Goal: Transaction & Acquisition: Purchase product/service

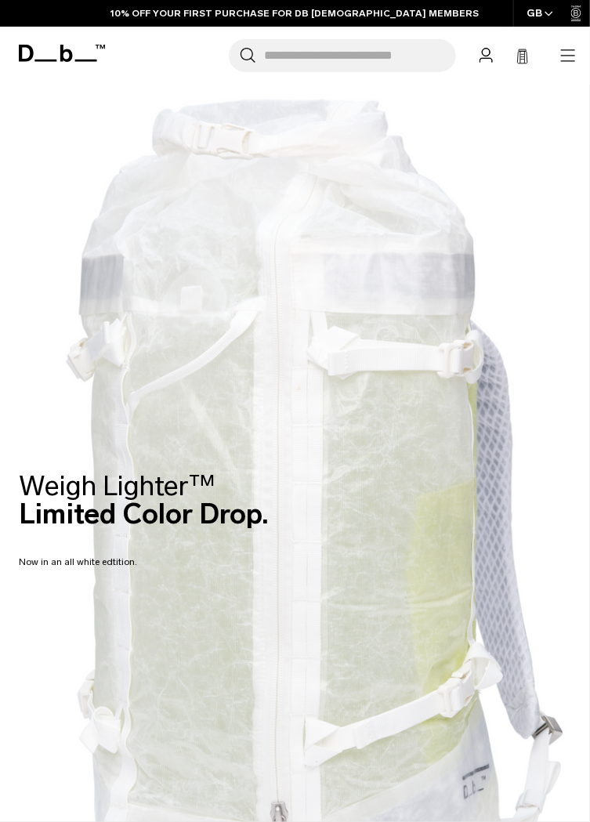
click at [574, 57] on icon "button" at bounding box center [568, 55] width 19 height 19
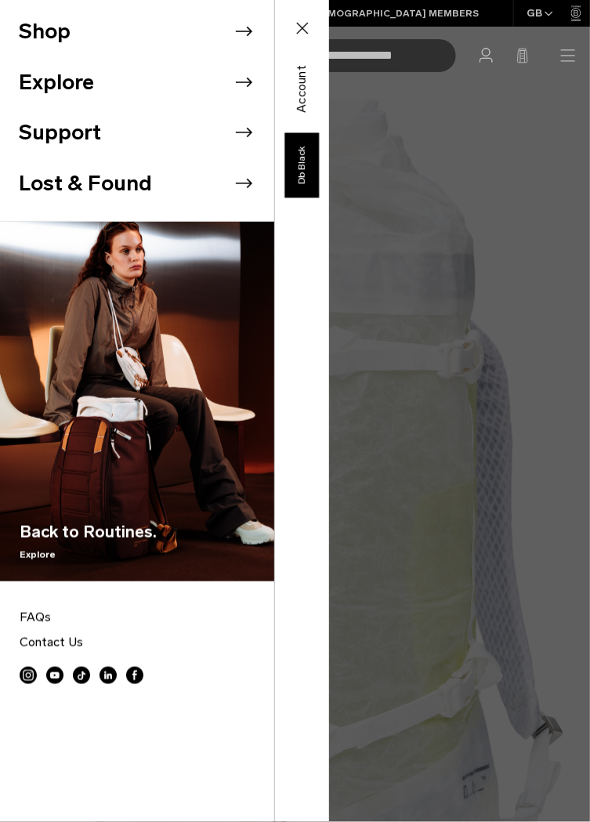
click at [227, 34] on li "Shop" at bounding box center [146, 31] width 255 height 51
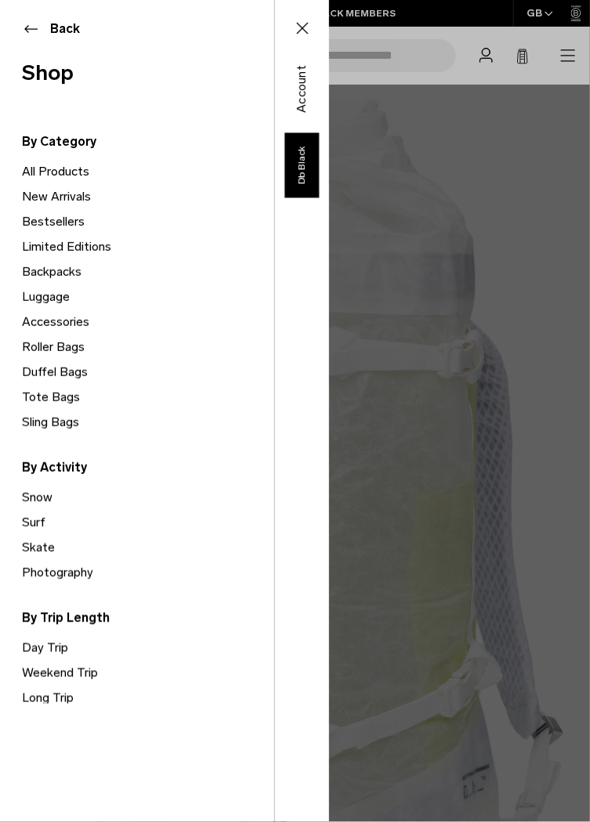
click at [52, 650] on link "Day Trip" at bounding box center [148, 647] width 252 height 25
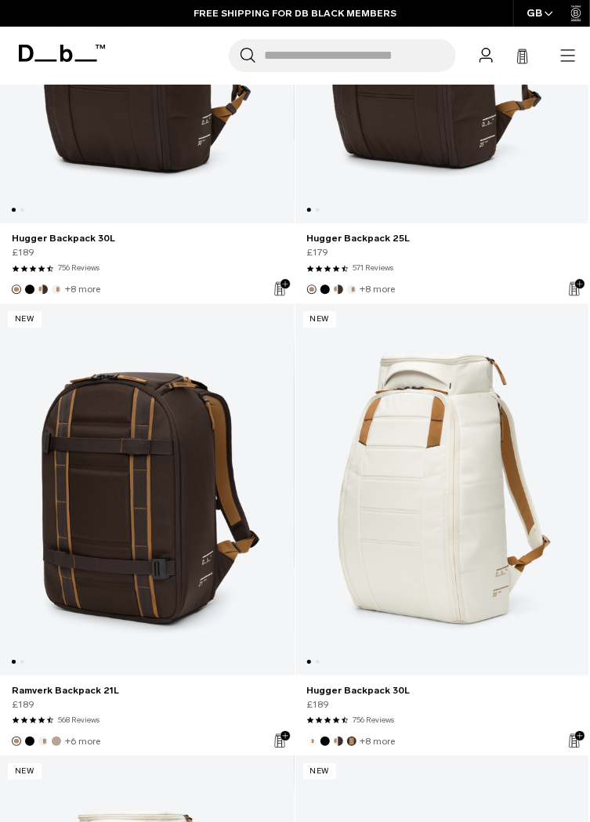
scroll to position [2397, 0]
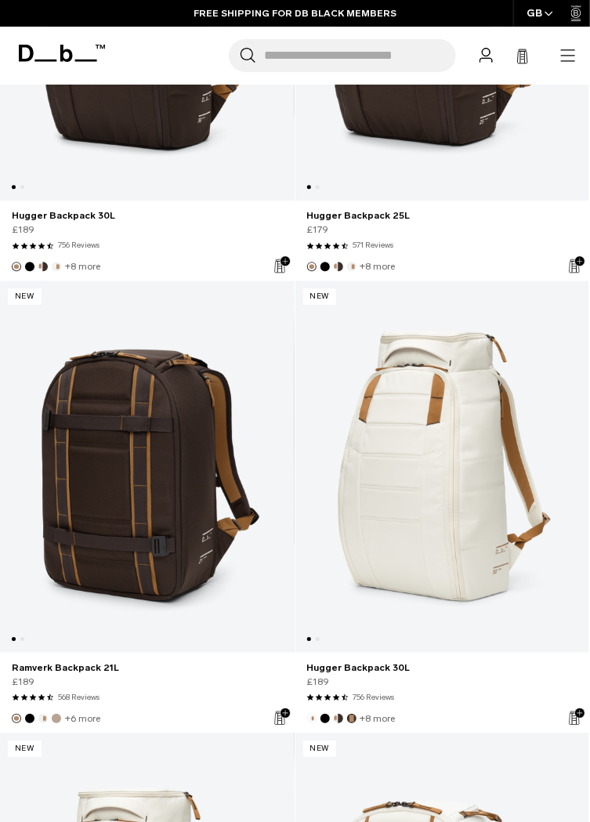
click at [541, 13] on div "GB" at bounding box center [540, 13] width 54 height 27
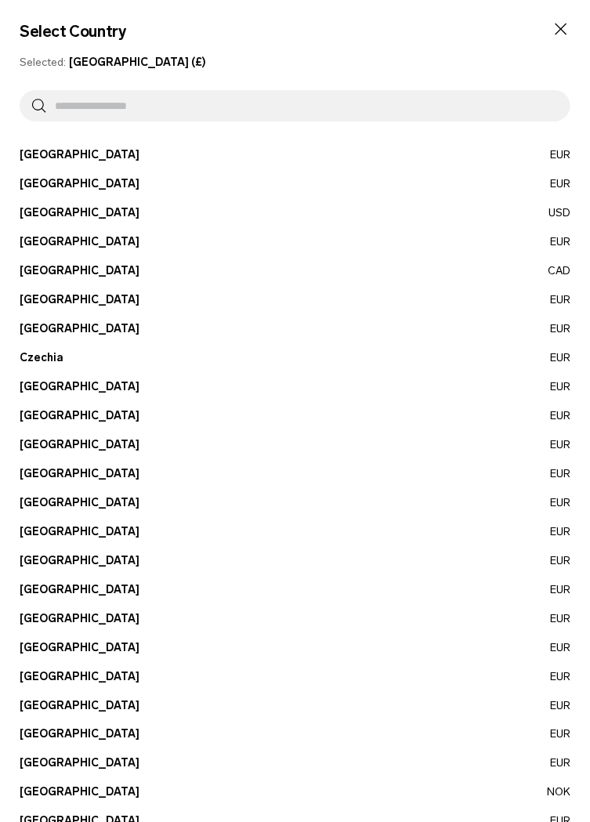
click at [48, 242] on button "Bulgaria EUR" at bounding box center [295, 241] width 551 height 16
click at [31, 248] on button "Bulgaria EUR" at bounding box center [295, 241] width 551 height 16
click at [33, 243] on button "Bulgaria EUR" at bounding box center [295, 241] width 551 height 16
click at [47, 244] on button "Bulgaria EUR" at bounding box center [295, 241] width 551 height 16
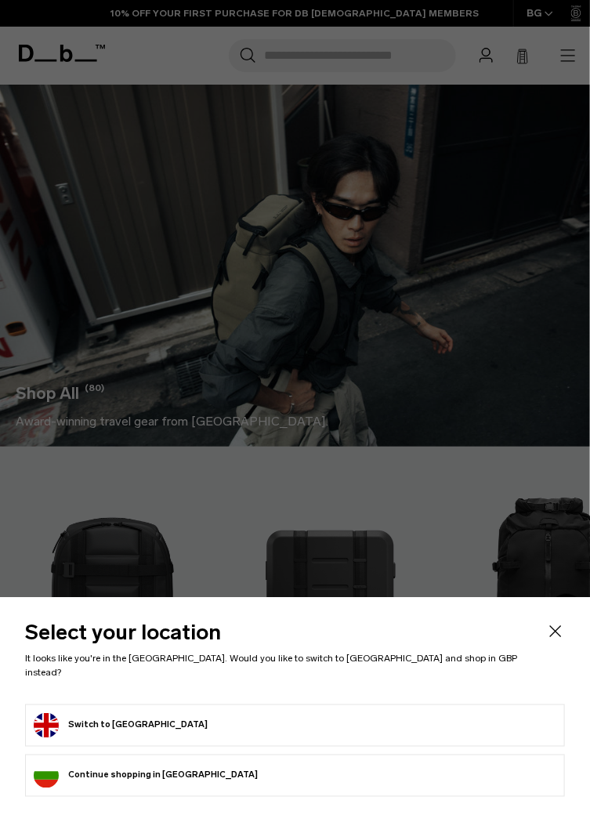
click at [226, 786] on li "Continue browsing Bulgaria store Continue shopping in Bulgaria" at bounding box center [295, 776] width 540 height 42
click at [167, 780] on button "Continue browsing Bulgaria store Continue shopping in Bulgaria" at bounding box center [146, 775] width 224 height 25
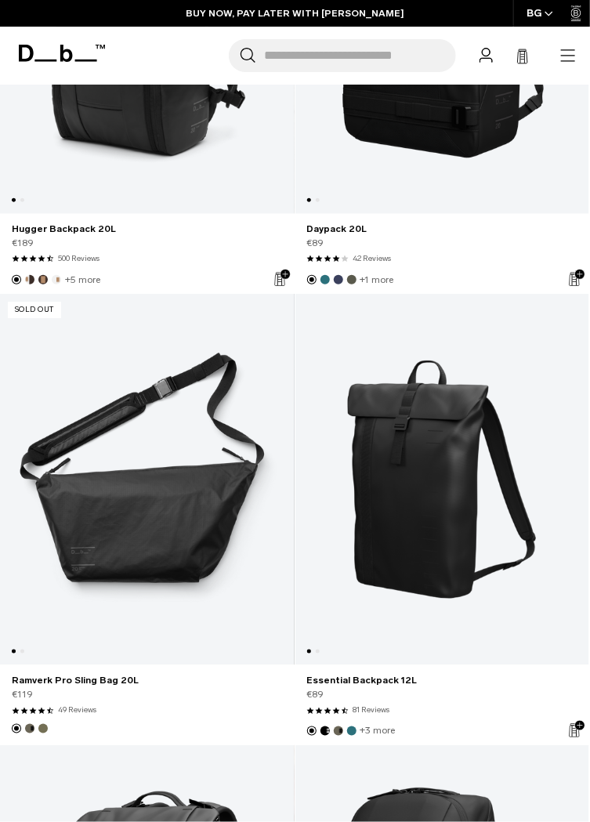
scroll to position [8264, 0]
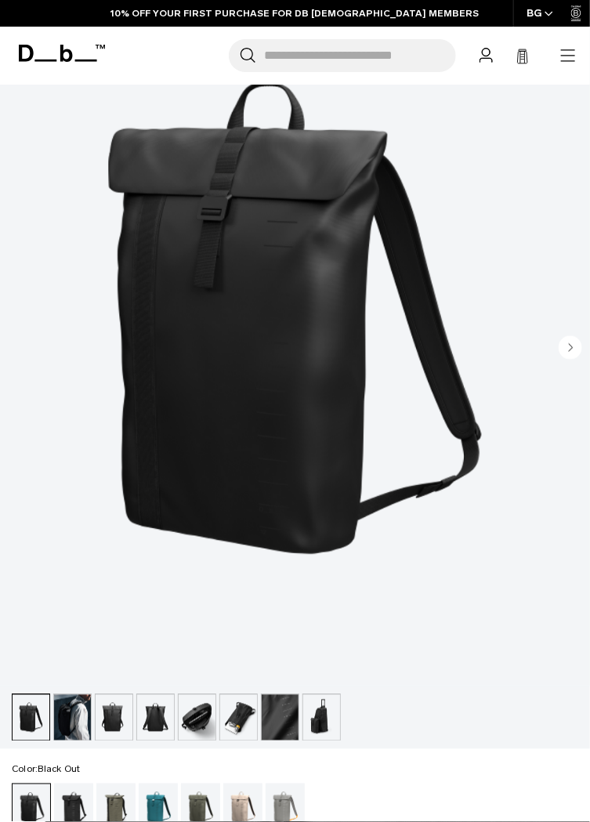
click at [570, 357] on circle "Next slide" at bounding box center [571, 348] width 24 height 24
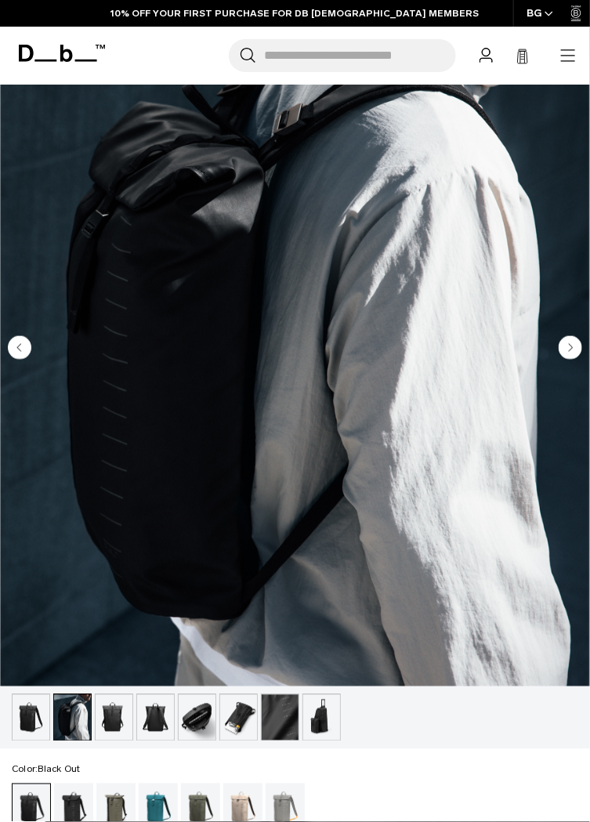
click at [570, 349] on icon "Next slide" at bounding box center [572, 347] width 4 height 7
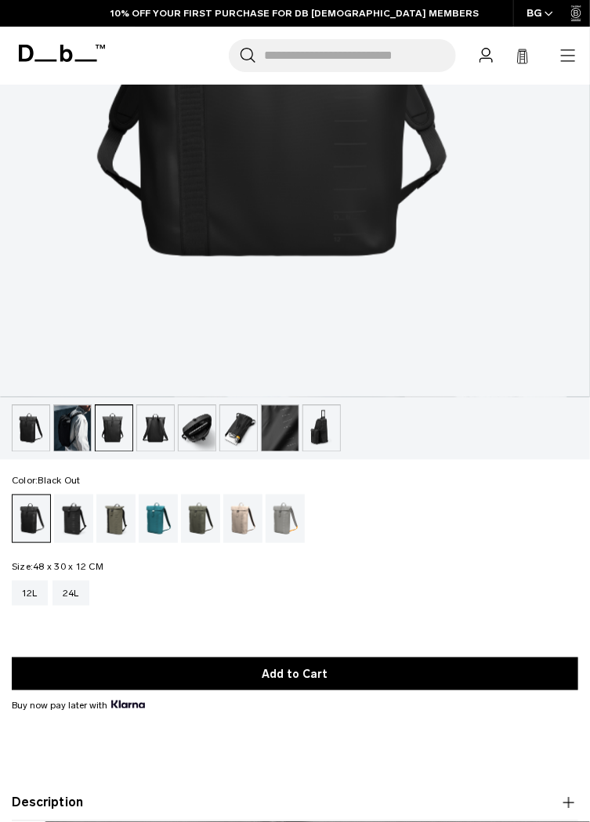
scroll to position [581, 0]
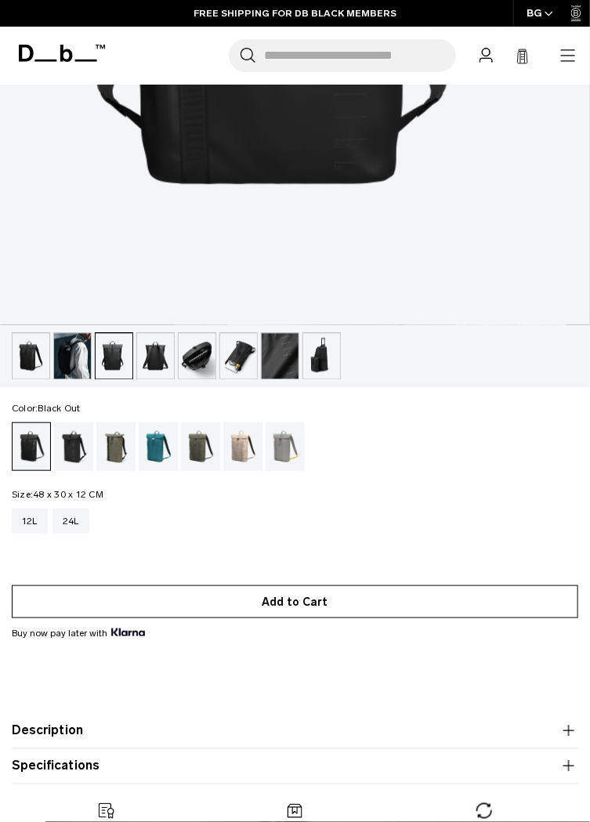
click at [306, 604] on button "Add to Cart" at bounding box center [295, 601] width 566 height 33
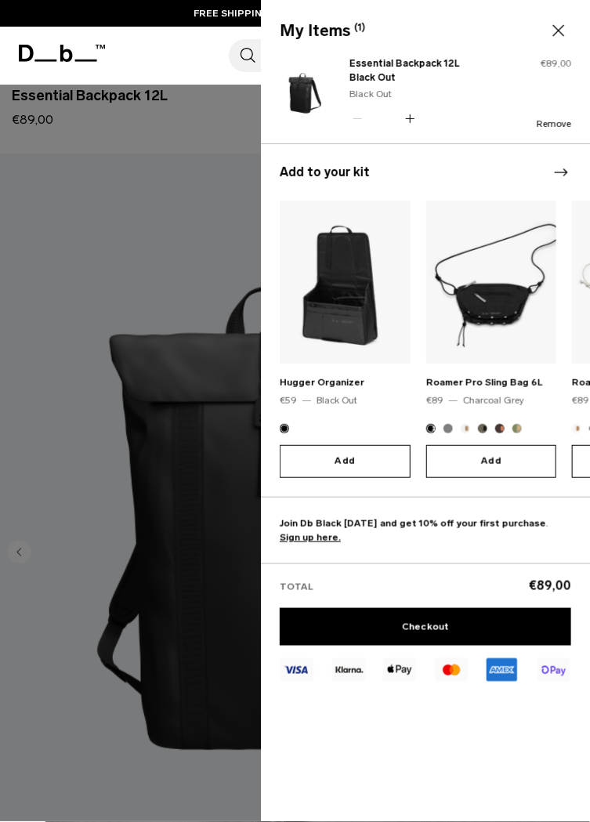
scroll to position [0, 0]
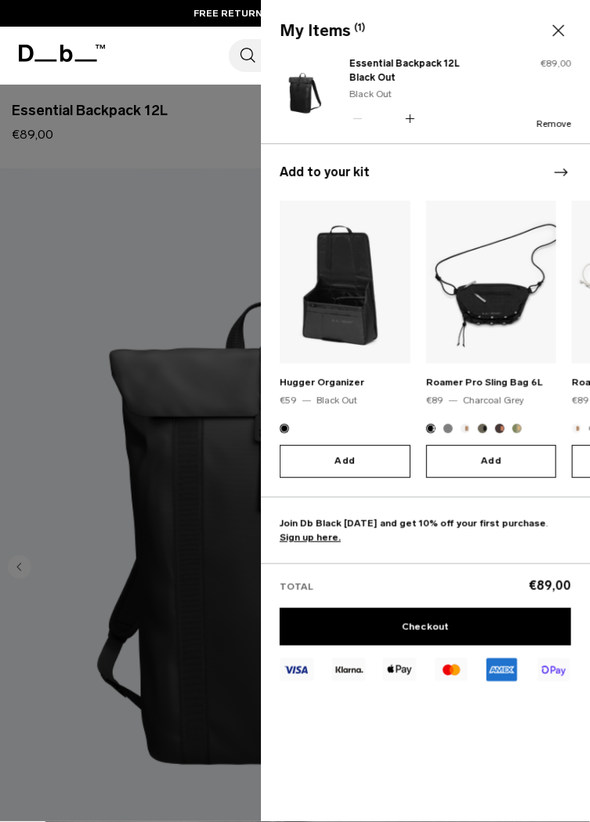
click at [20, 591] on div at bounding box center [295, 411] width 590 height 822
